Goal: Obtain resource: Obtain resource

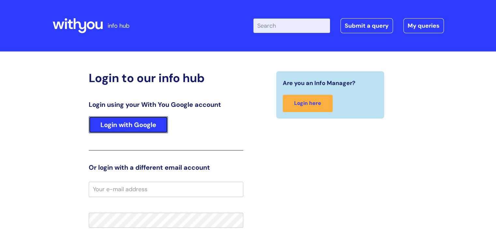
click at [148, 124] on link "Login with Google" at bounding box center [128, 124] width 79 height 17
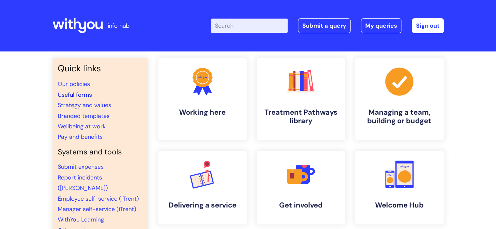
click at [72, 94] on link "Useful forms" at bounding box center [75, 95] width 34 height 8
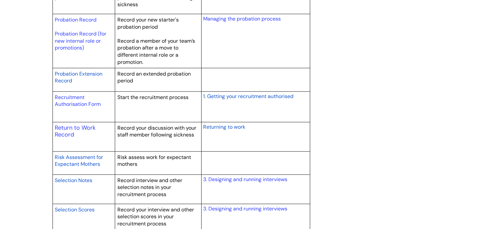
scroll to position [946, 0]
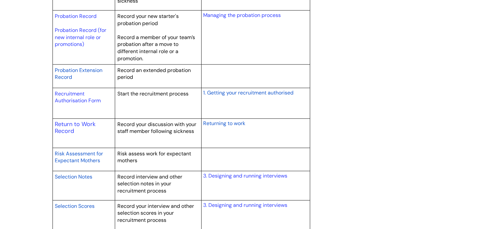
click at [80, 154] on span "Risk Assessment for Expectant Mothers" at bounding box center [79, 157] width 48 height 14
